Goal: Information Seeking & Learning: Learn about a topic

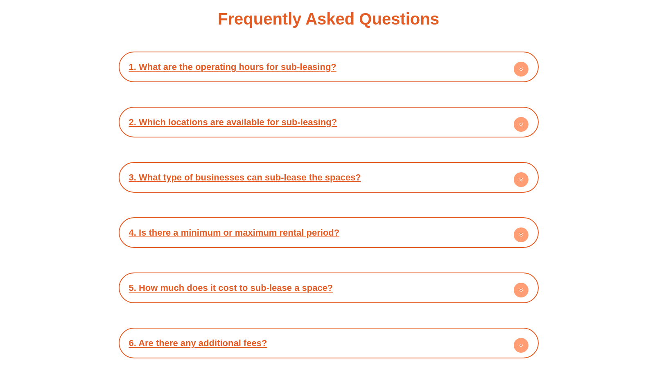
scroll to position [1258, 0]
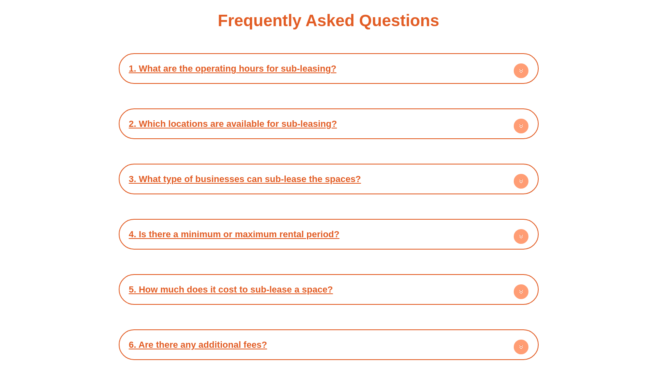
click at [345, 235] on div "4. Is there a minimum or maximum rental period?" at bounding box center [329, 234] width 412 height 23
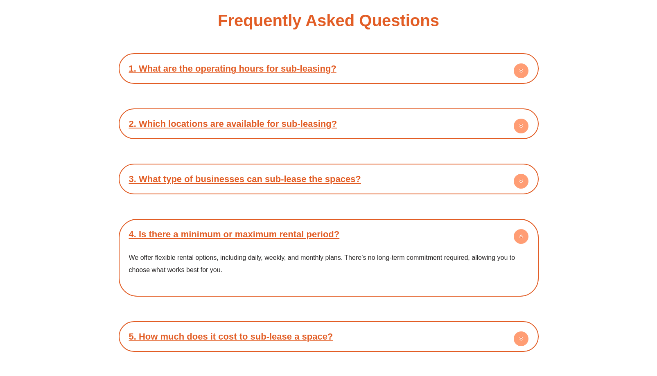
click at [311, 178] on link "3. What type of businesses can sub-lease the spaces?" at bounding box center [245, 179] width 232 height 10
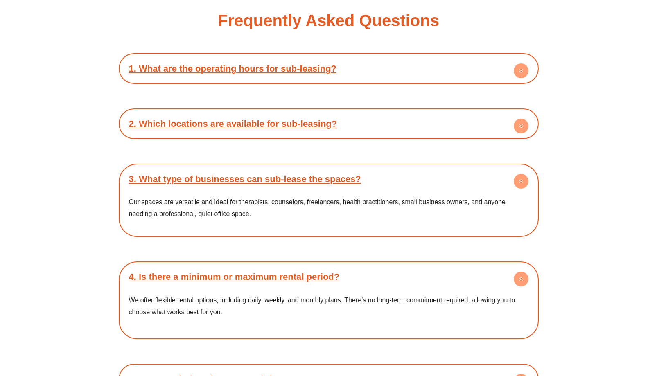
click at [311, 178] on link "3. What type of businesses can sub-lease the spaces?" at bounding box center [245, 179] width 232 height 10
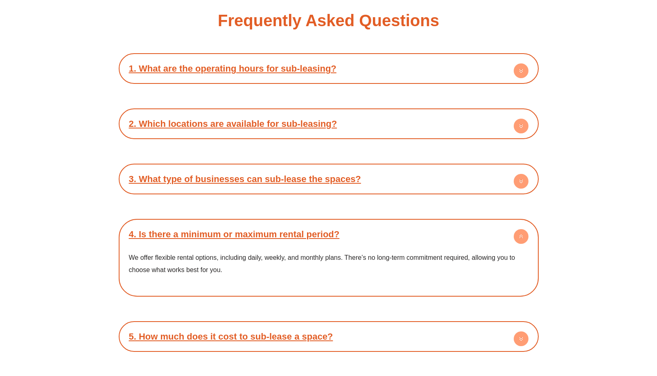
click at [311, 178] on link "3. What type of businesses can sub-lease the spaces?" at bounding box center [245, 179] width 232 height 10
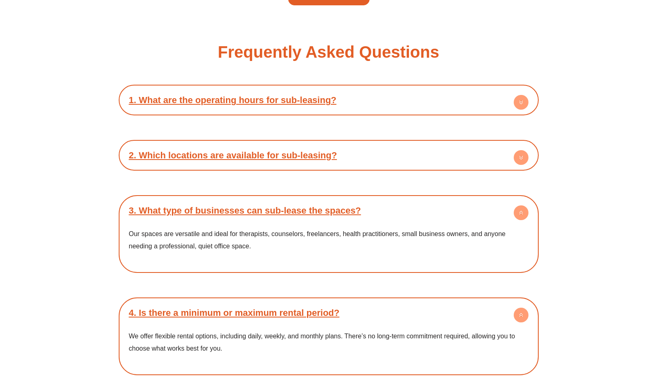
scroll to position [1217, 0]
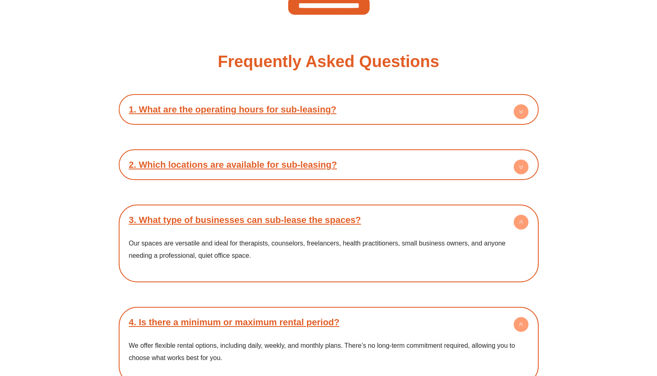
click at [308, 163] on link "2. Which locations are available for sub-leasing?" at bounding box center [233, 165] width 208 height 10
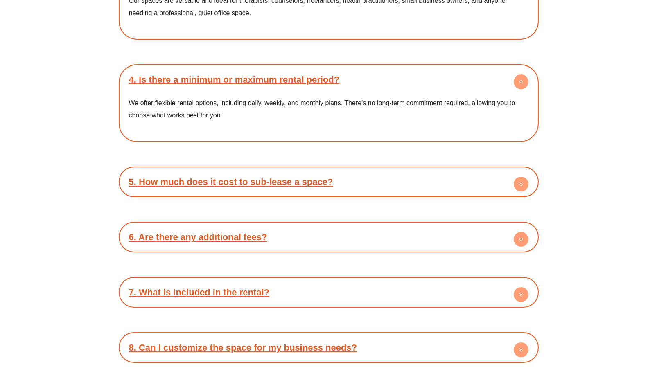
scroll to position [1508, 0]
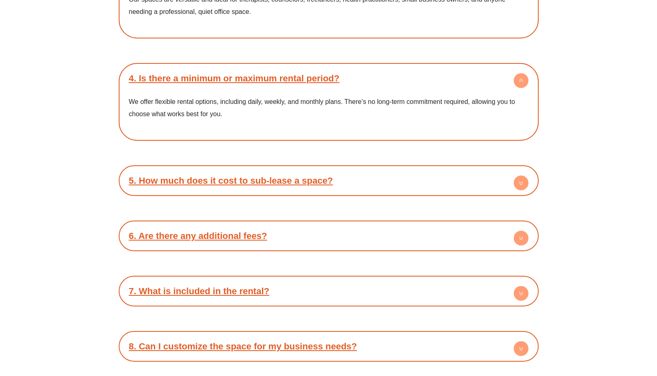
click at [334, 178] on div "5. How much does it cost to sub-lease a space?" at bounding box center [329, 180] width 412 height 23
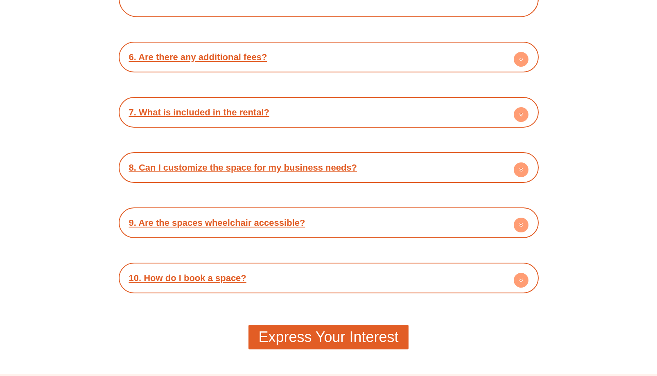
scroll to position [1722, 0]
click at [382, 171] on div "8. Can I customize the space for my business needs?" at bounding box center [329, 167] width 412 height 23
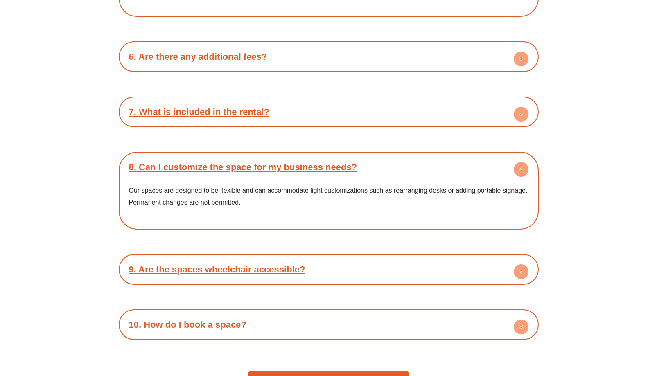
click at [363, 113] on div "7. What is included in the rental?" at bounding box center [329, 112] width 412 height 23
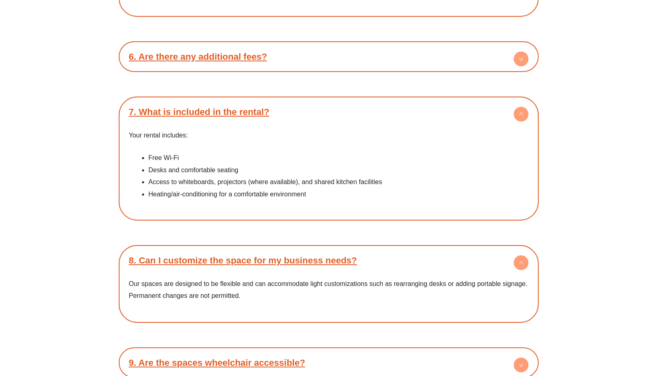
click at [363, 113] on div "7. What is included in the rental?" at bounding box center [329, 112] width 412 height 23
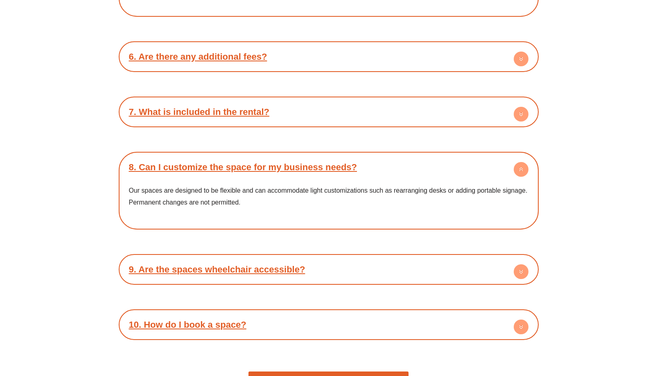
click at [402, 268] on div "9. Are the spaces wheelchair accessible?" at bounding box center [329, 269] width 412 height 23
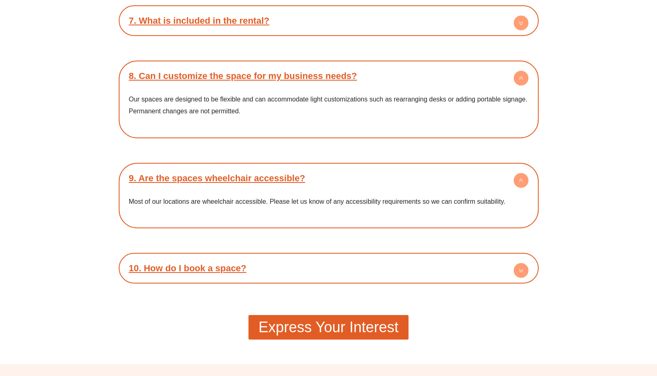
scroll to position [1814, 0]
click at [402, 268] on div "10. How do I book a space?" at bounding box center [329, 268] width 412 height 23
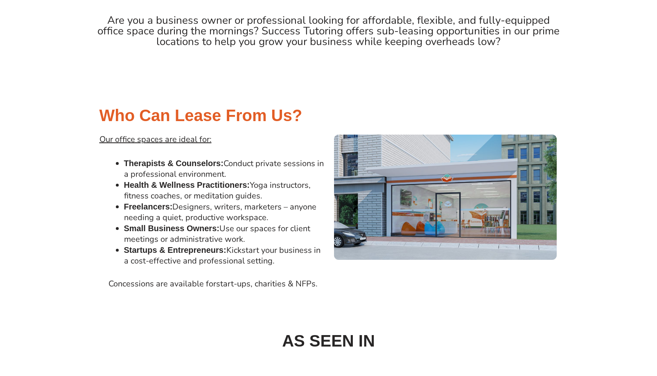
scroll to position [326, 0]
click at [435, 219] on img at bounding box center [445, 198] width 225 height 128
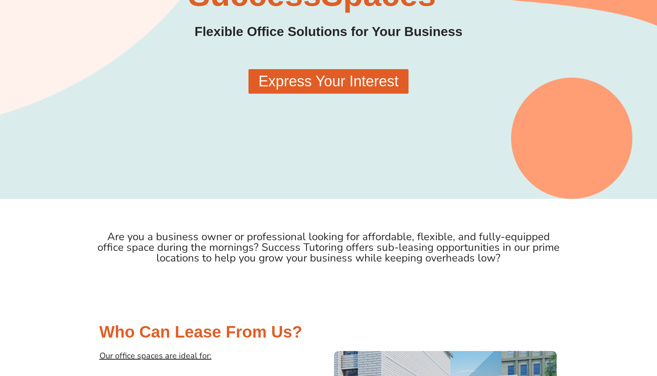
scroll to position [0, 0]
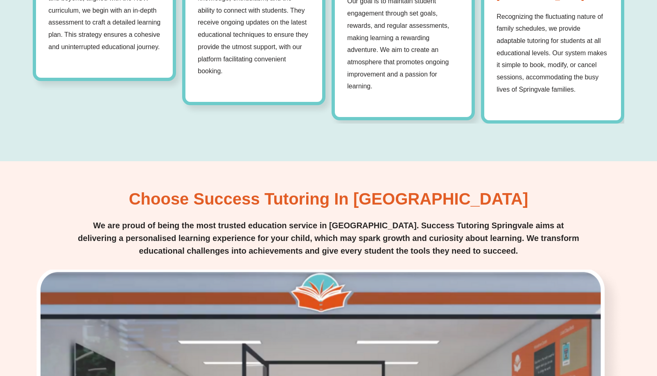
scroll to position [1512, 0]
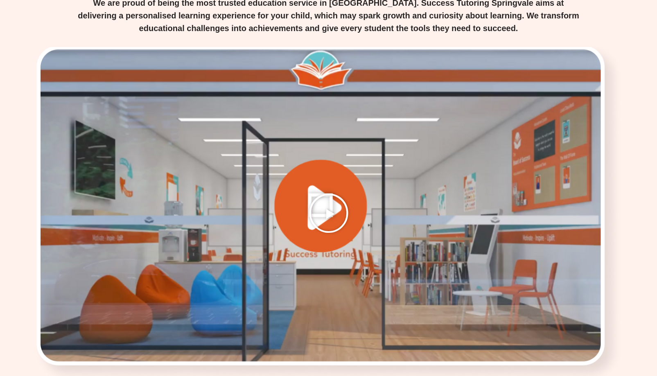
click at [329, 193] on icon "Play Video" at bounding box center [328, 213] width 41 height 41
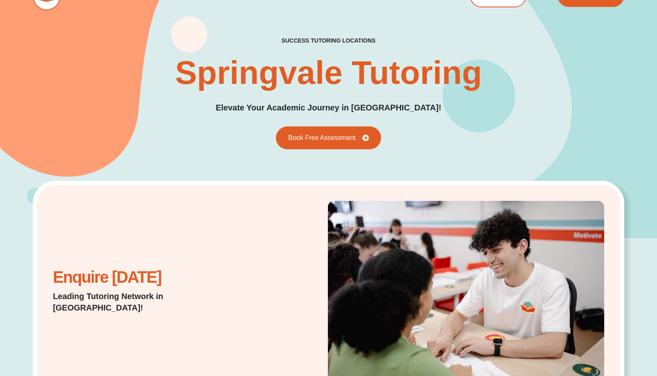
scroll to position [0, 0]
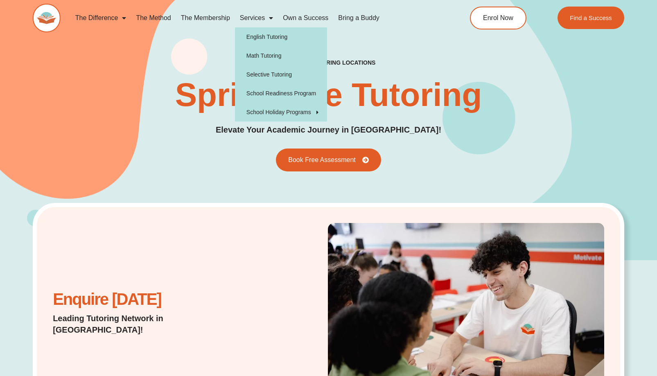
click at [266, 20] on span "Menu" at bounding box center [269, 18] width 8 height 15
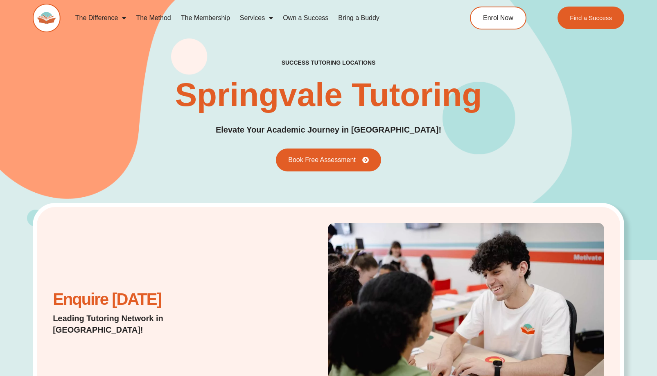
click at [266, 20] on span "Menu" at bounding box center [269, 18] width 8 height 15
